Goal: Transaction & Acquisition: Obtain resource

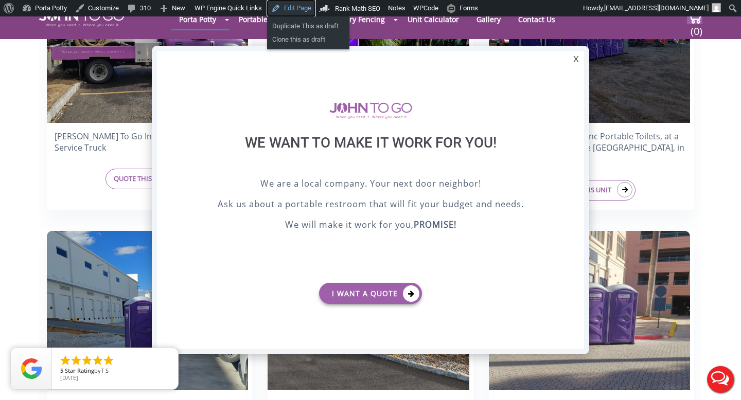
click at [290, 9] on link "Edit Page" at bounding box center [291, 8] width 48 height 16
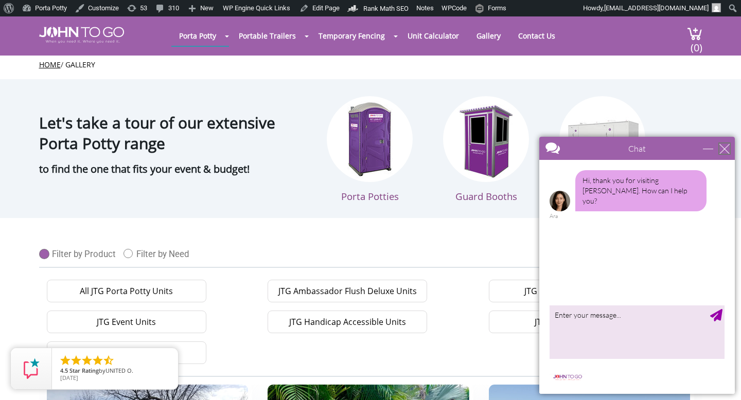
click at [723, 147] on div "close" at bounding box center [724, 149] width 10 height 10
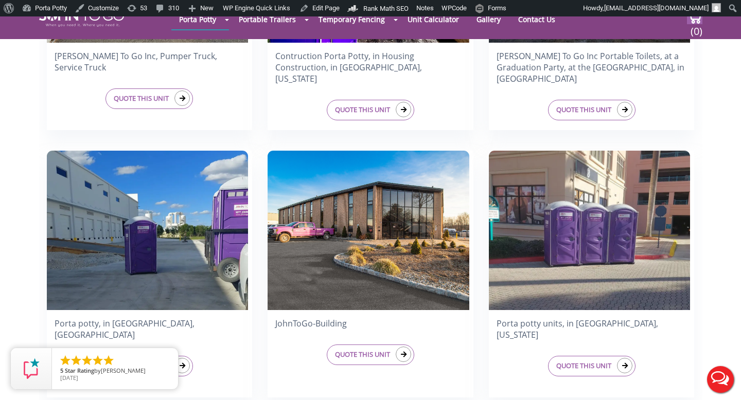
scroll to position [482, 0]
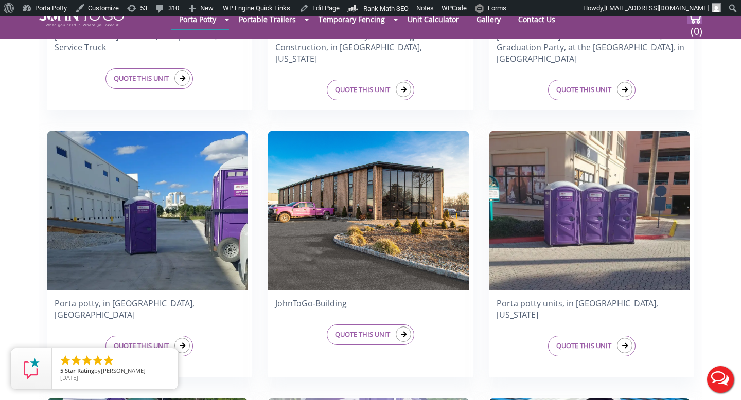
click at [305, 305] on h4 "JohnToGo-Building" at bounding box center [370, 303] width 206 height 16
click at [345, 334] on link "QUOTE THIS UNIT" at bounding box center [370, 335] width 87 height 21
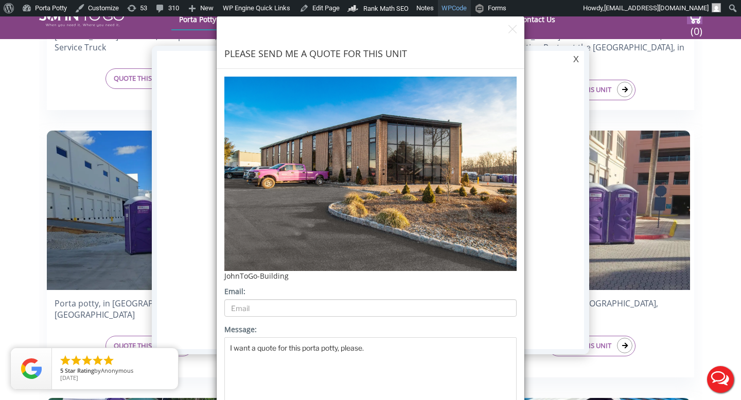
scroll to position [0, 0]
click at [510, 32] on img "button" at bounding box center [512, 29] width 8 height 9
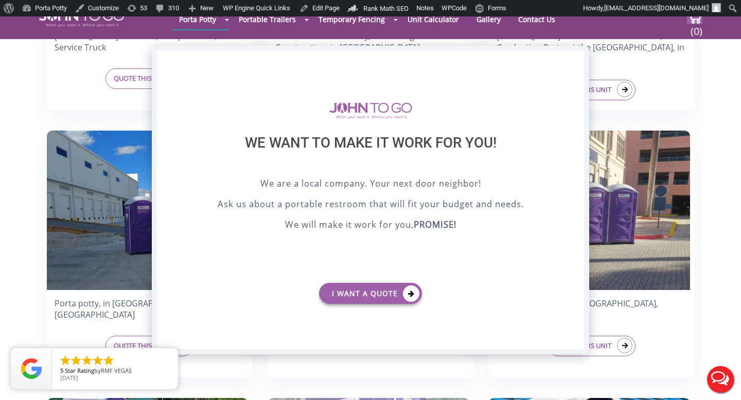
click at [574, 60] on div "X" at bounding box center [576, 59] width 16 height 17
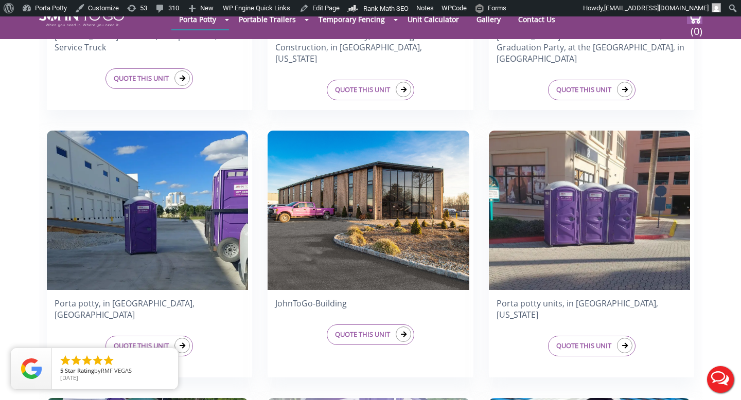
click at [277, 305] on h4 "JohnToGo-Building" at bounding box center [370, 303] width 206 height 16
copy div "JohnToGo-Building"
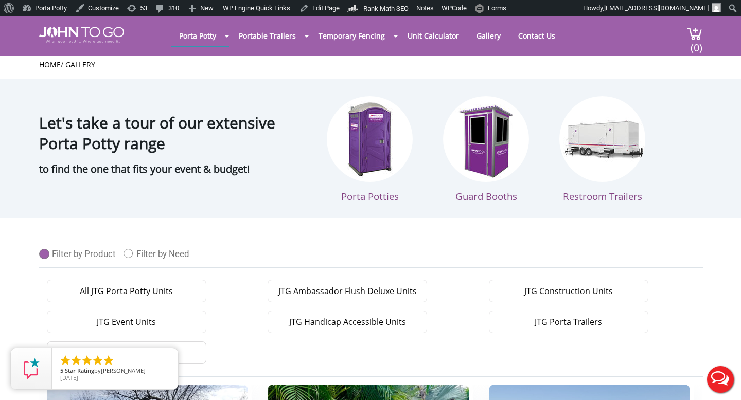
click at [236, 116] on h1 "Let's take a tour of our extensive Porta Potty range" at bounding box center [172, 121] width 267 height 64
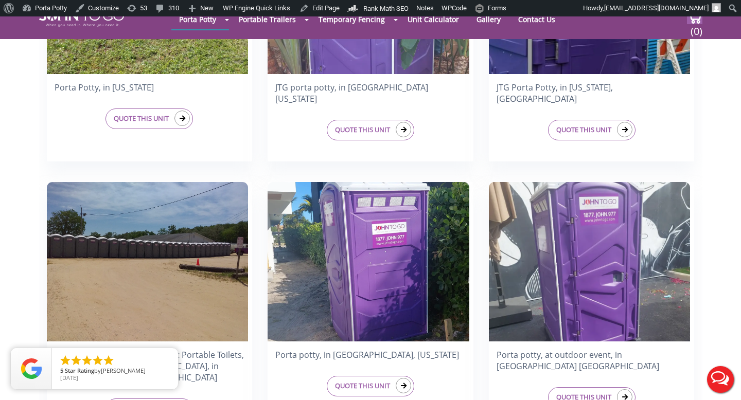
scroll to position [1068, 0]
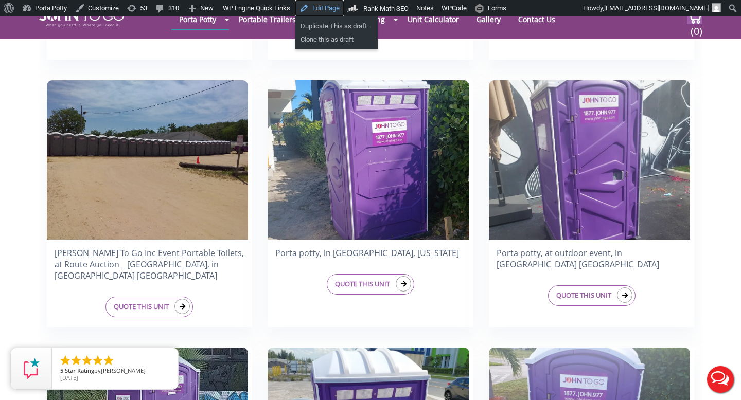
click at [329, 9] on link "Edit Page" at bounding box center [319, 8] width 48 height 16
